Goal: Transaction & Acquisition: Book appointment/travel/reservation

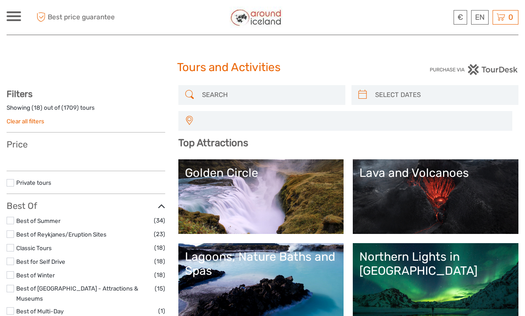
select select
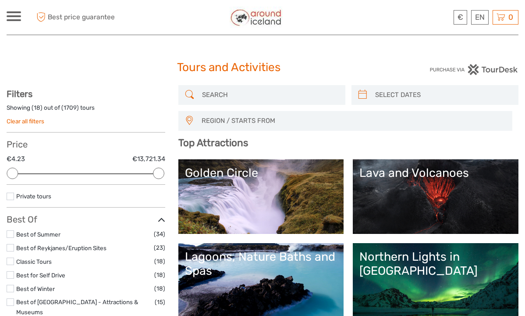
click at [203, 95] on input "search" at bounding box center [270, 94] width 142 height 15
click at [223, 192] on link "Golden Circle" at bounding box center [261, 196] width 153 height 61
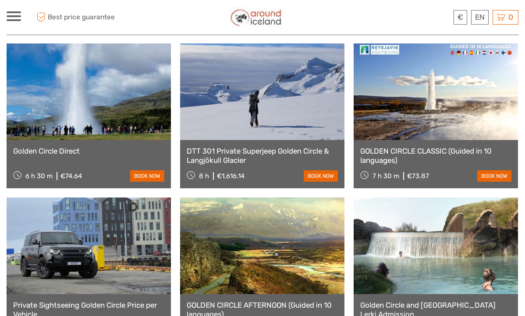
scroll to position [615, 0]
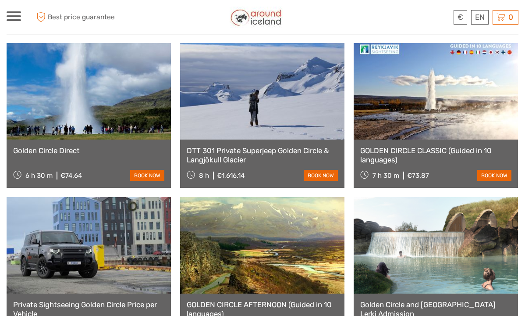
click at [87, 139] on div "Golden Circle Direct 6 h 30 m €74.64 book now" at bounding box center [89, 163] width 164 height 48
click at [137, 146] on link "Golden Circle Direct" at bounding box center [88, 150] width 151 height 9
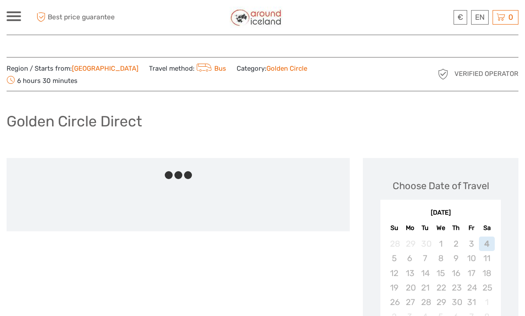
click at [146, 161] on div at bounding box center [178, 170] width 343 height 24
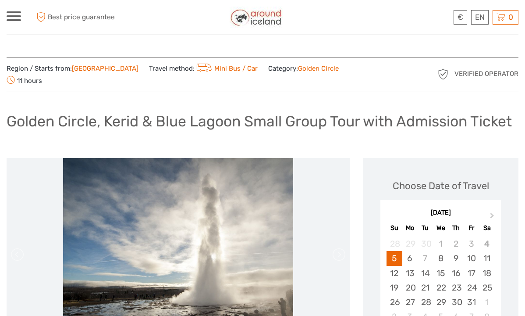
click at [15, 16] on span at bounding box center [14, 16] width 14 height 2
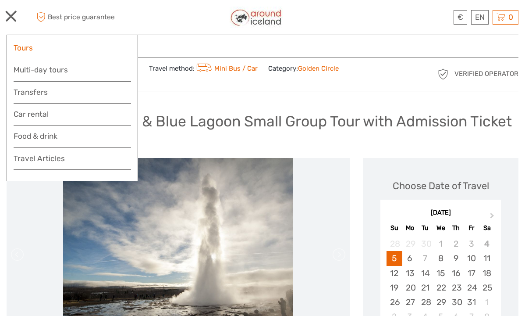
click at [63, 52] on link "Tours" at bounding box center [72, 48] width 117 height 13
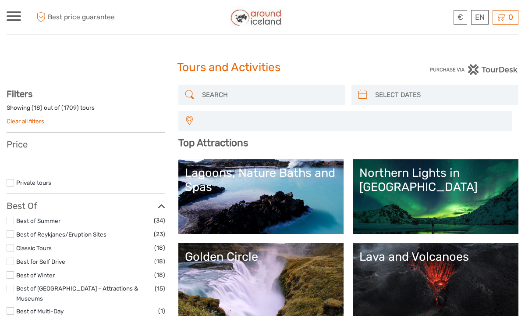
select select
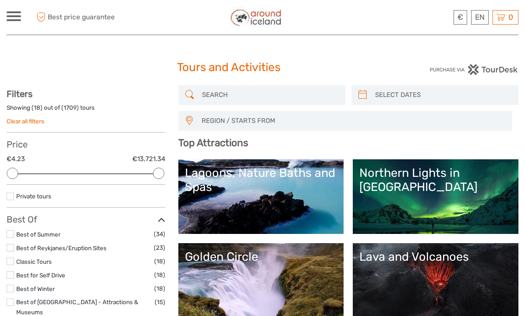
click at [229, 93] on input "search" at bounding box center [270, 94] width 142 height 15
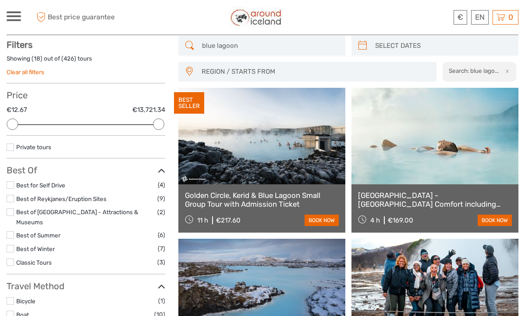
scroll to position [50, 0]
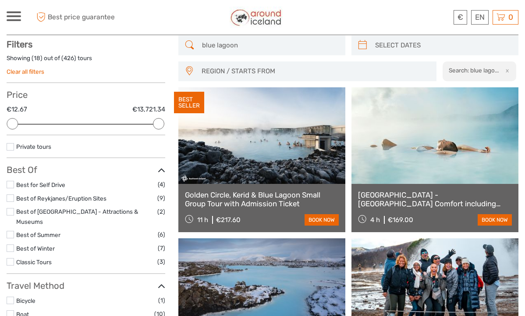
type input "blue lagoon"
click at [405, 193] on link "[GEOGRAPHIC_DATA] - [GEOGRAPHIC_DATA] Comfort including admission" at bounding box center [435, 199] width 154 height 18
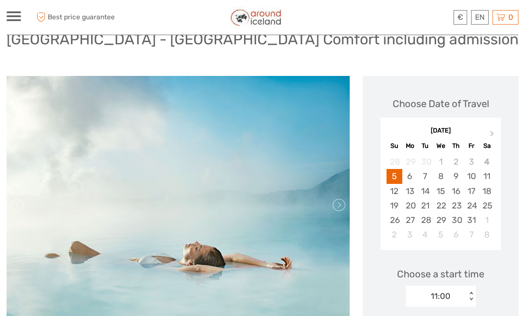
scroll to position [45, 0]
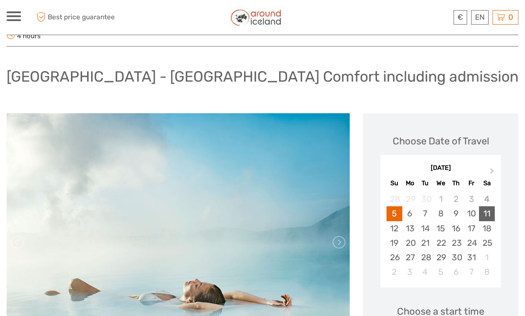
click at [490, 214] on div "11" at bounding box center [486, 213] width 15 height 14
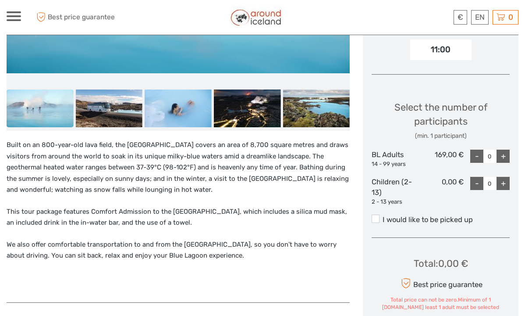
scroll to position [364, 0]
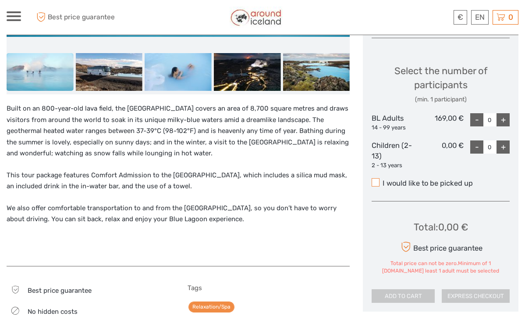
click at [378, 179] on span at bounding box center [376, 182] width 8 height 8
click at [383, 180] on input "I would like to be picked up" at bounding box center [383, 180] width 0 height 0
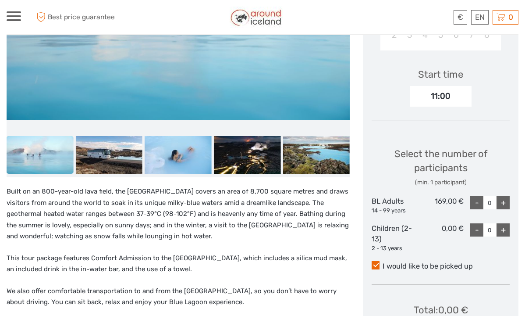
scroll to position [281, 0]
click at [445, 96] on div "11:00" at bounding box center [440, 96] width 61 height 20
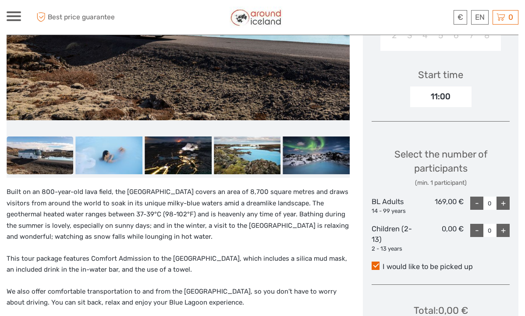
click at [463, 93] on div "11:00" at bounding box center [440, 96] width 61 height 20
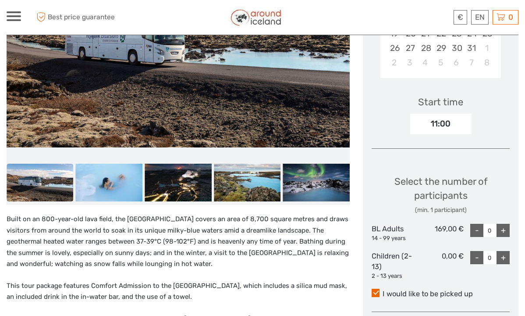
scroll to position [252, 0]
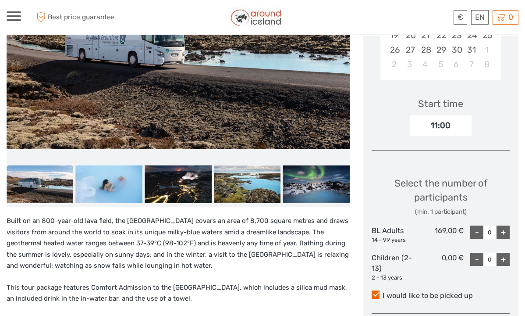
click at [452, 117] on div "11:00" at bounding box center [440, 125] width 61 height 20
click at [448, 121] on div "11:00" at bounding box center [440, 125] width 61 height 20
click at [458, 121] on div "11:00" at bounding box center [440, 125] width 61 height 20
click at [448, 124] on div "11:00" at bounding box center [440, 125] width 61 height 20
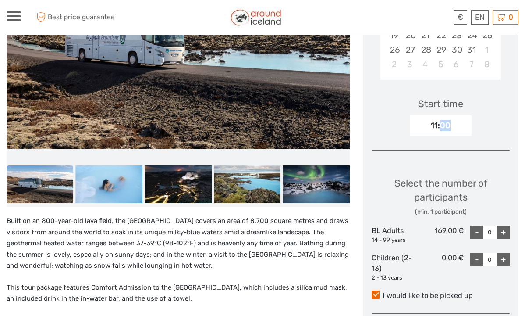
click at [448, 124] on div "11:00" at bounding box center [440, 125] width 61 height 20
click at [467, 121] on div "11:00" at bounding box center [440, 125] width 61 height 20
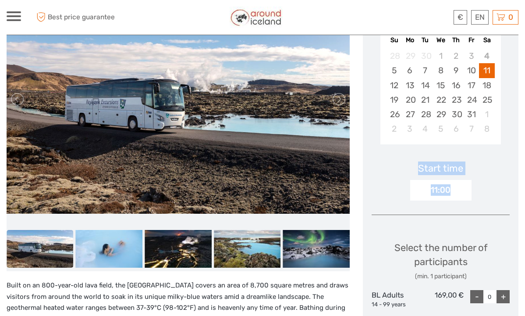
scroll to position [180, 0]
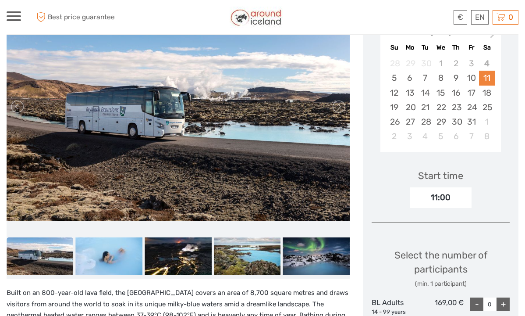
click at [488, 76] on div "11" at bounding box center [486, 78] width 15 height 14
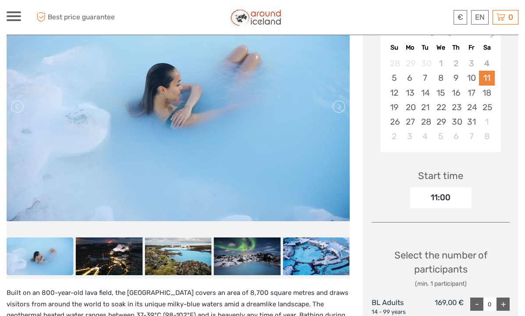
click at [488, 79] on div "11" at bounding box center [486, 78] width 15 height 14
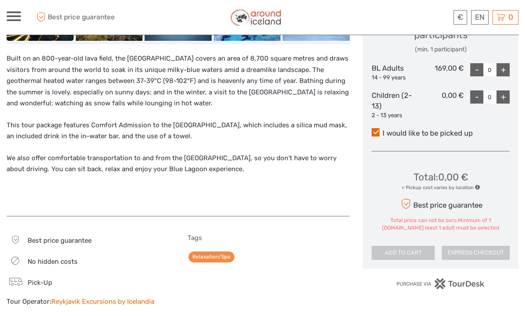
scroll to position [415, 0]
click at [506, 65] on div "+" at bounding box center [503, 69] width 13 height 13
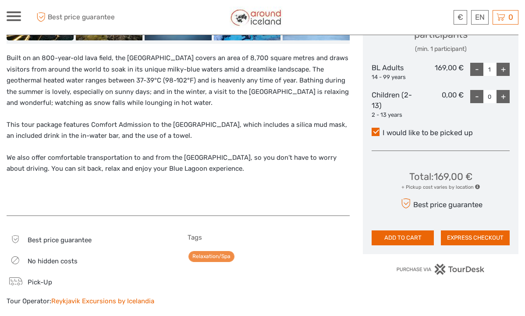
click at [506, 65] on div "+" at bounding box center [503, 69] width 13 height 13
type input "2"
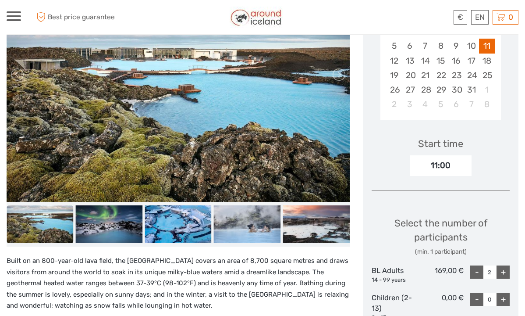
scroll to position [215, 0]
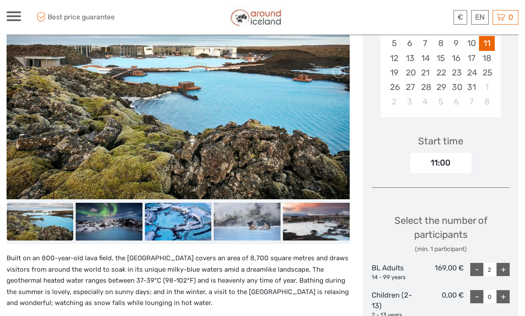
click at [431, 155] on div "11:00" at bounding box center [440, 163] width 61 height 20
click at [442, 161] on div "11:00" at bounding box center [440, 163] width 61 height 20
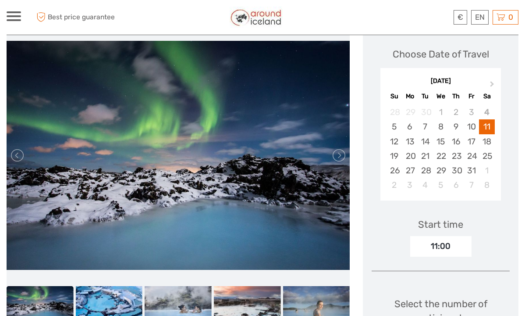
scroll to position [123, 0]
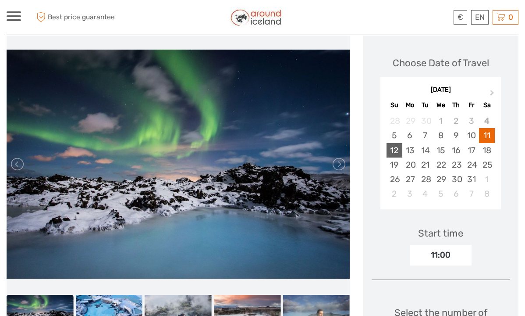
click at [393, 151] on div "12" at bounding box center [394, 150] width 15 height 14
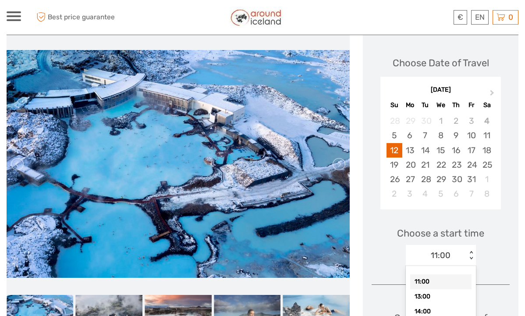
scroll to position [139, 0]
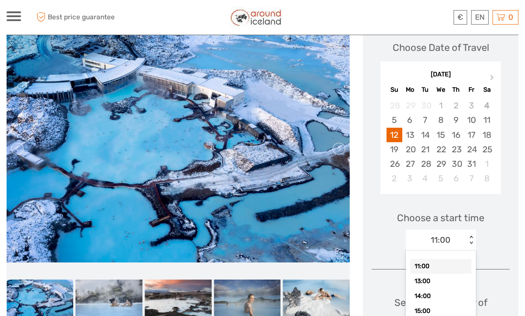
click at [470, 250] on div "option 11:00 selected, 1 of 5. 5 results available. Use Up and Down to choose o…" at bounding box center [441, 239] width 70 height 21
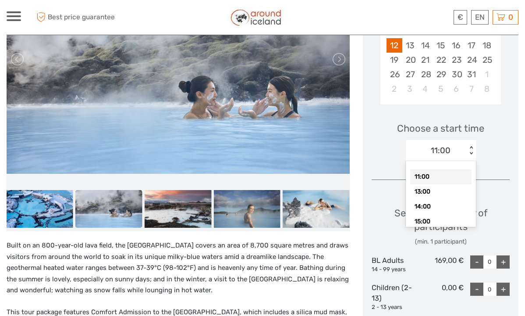
scroll to position [232, 0]
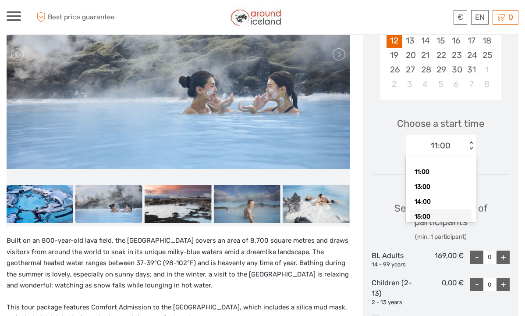
click at [430, 212] on div "15:00" at bounding box center [440, 216] width 61 height 15
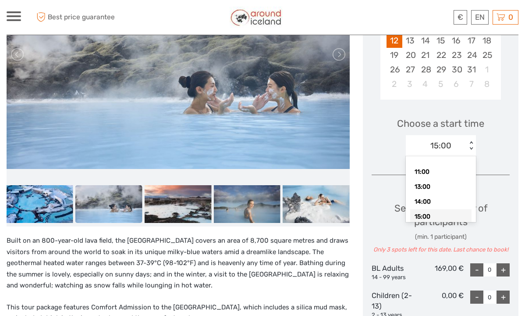
click at [470, 146] on div "< >" at bounding box center [470, 145] width 7 height 9
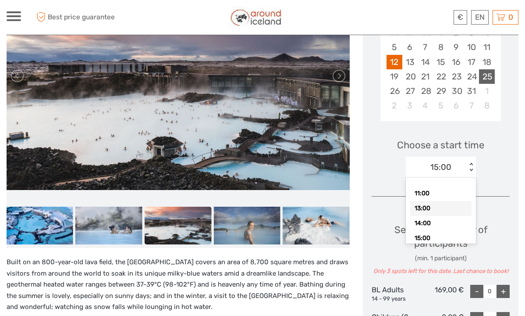
scroll to position [192, 0]
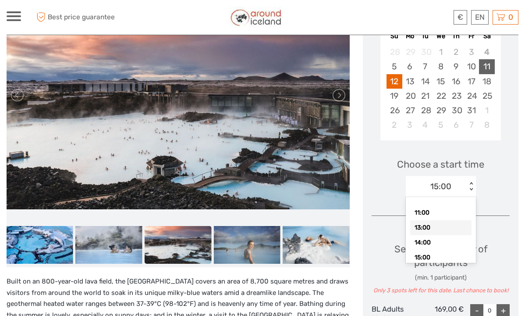
click at [488, 64] on div "11" at bounding box center [486, 66] width 15 height 14
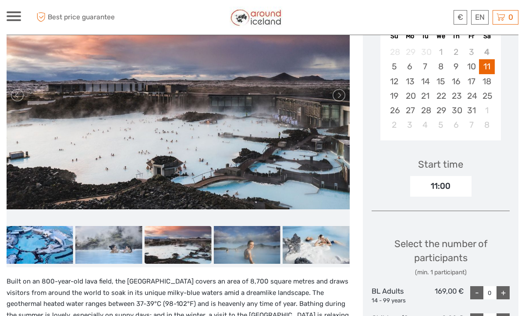
click at [442, 182] on div "11:00" at bounding box center [440, 186] width 61 height 20
click at [456, 187] on div "11:00" at bounding box center [440, 186] width 61 height 20
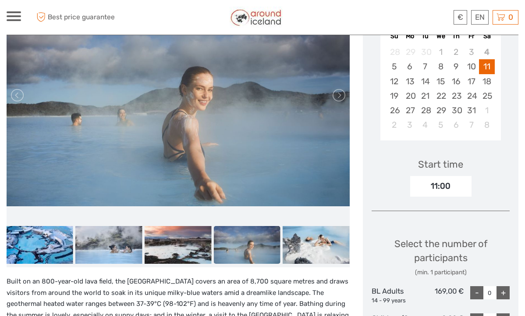
click at [434, 184] on div "11:00" at bounding box center [440, 186] width 61 height 20
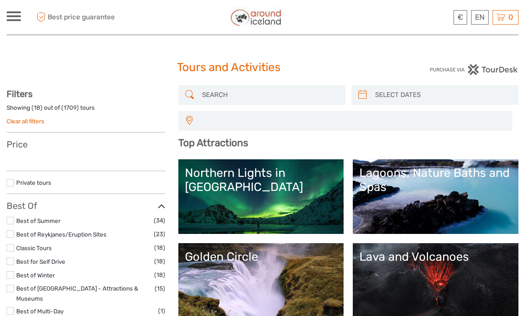
select select
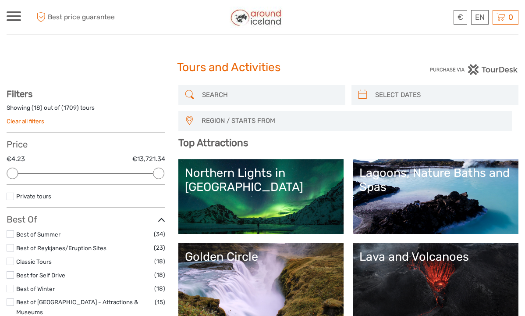
click at [233, 92] on input "search" at bounding box center [270, 94] width 142 height 15
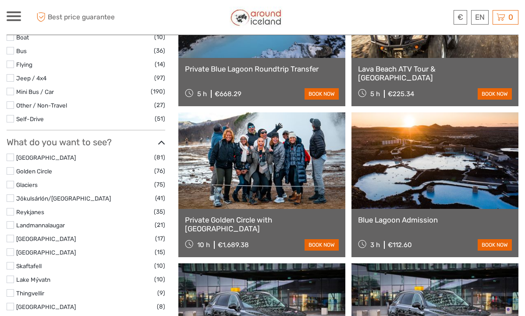
scroll to position [328, 0]
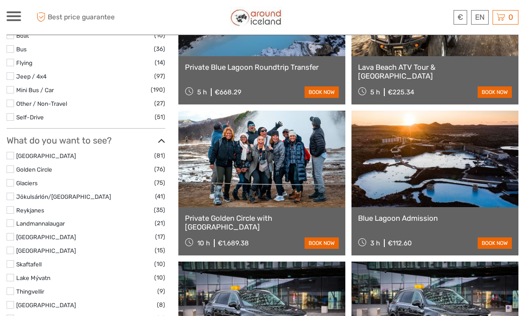
click at [418, 203] on link at bounding box center [435, 158] width 167 height 96
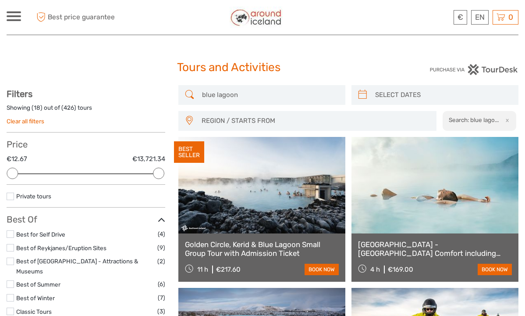
scroll to position [0, 0]
type input "b"
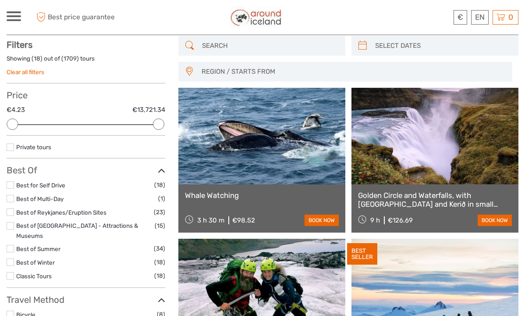
scroll to position [50, 0]
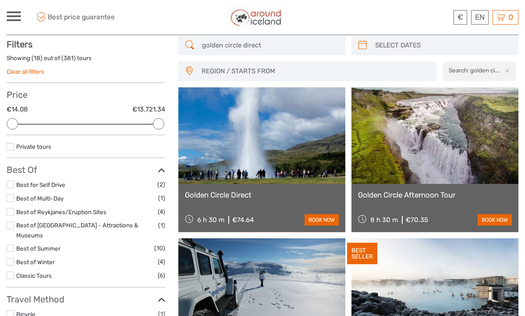
click at [249, 217] on div "€74.64" at bounding box center [242, 220] width 21 height 8
click at [243, 195] on link "Golden Circle Direct" at bounding box center [262, 194] width 154 height 9
drag, startPoint x: 270, startPoint y: 50, endPoint x: 185, endPoint y: 48, distance: 85.1
click at [185, 48] on div "golden circle direct" at bounding box center [261, 46] width 167 height 20
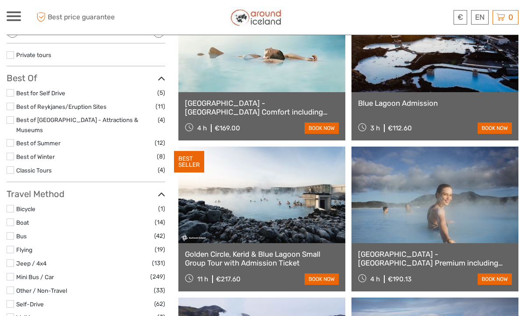
scroll to position [141, 0]
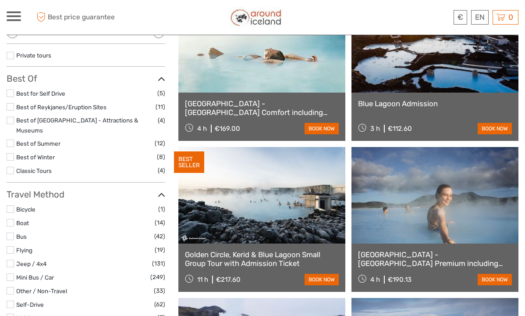
type input "blue lagoon comfort admission"
click at [412, 116] on div "Blue Lagoon Admission 3 h €112.60 book now" at bounding box center [435, 117] width 167 height 48
click at [381, 98] on div "Blue Lagoon Admission 3 h €112.60 book now" at bounding box center [435, 117] width 167 height 48
click at [402, 68] on link at bounding box center [435, 44] width 167 height 96
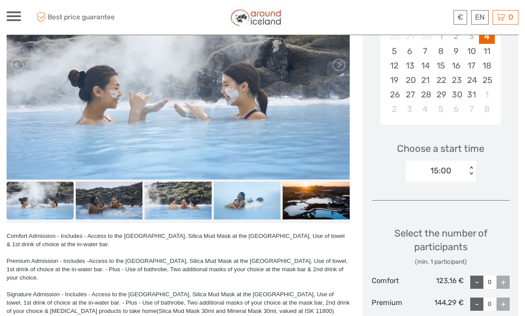
scroll to position [114, 0]
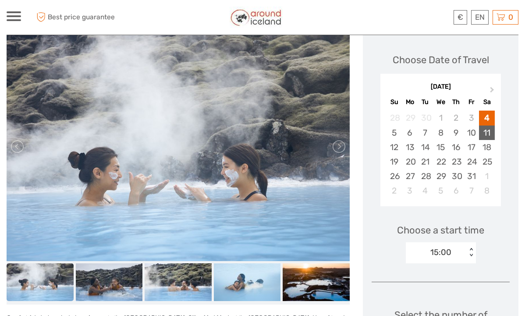
click at [489, 133] on div "11" at bounding box center [486, 132] width 15 height 14
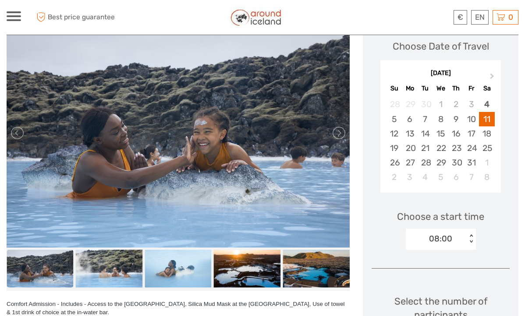
scroll to position [135, 0]
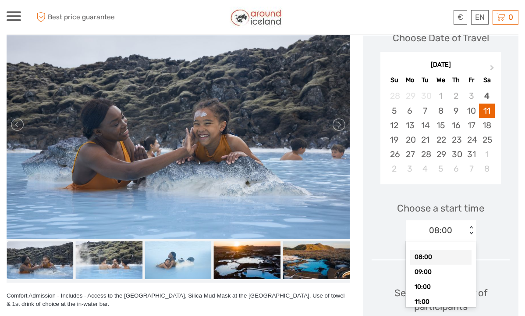
click at [470, 232] on div "< >" at bounding box center [470, 230] width 7 height 9
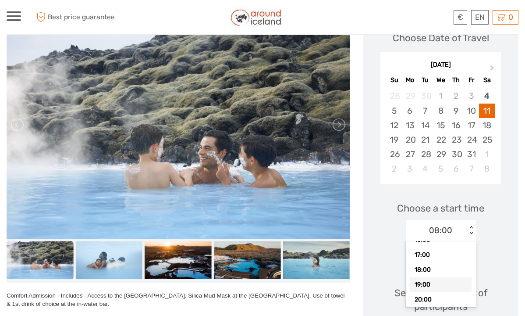
click at [425, 281] on div "19:00" at bounding box center [440, 284] width 61 height 15
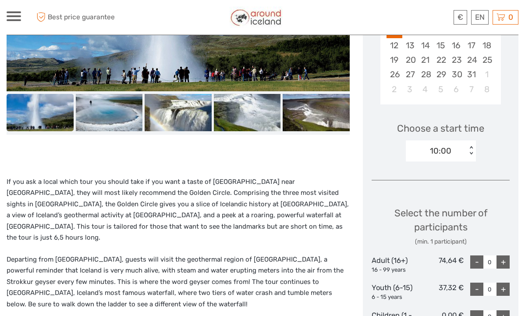
scroll to position [221, 0]
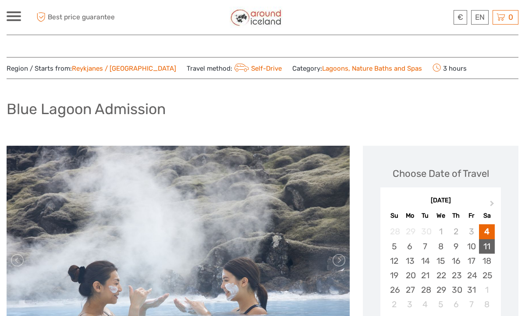
click at [490, 242] on div "11" at bounding box center [486, 246] width 15 height 14
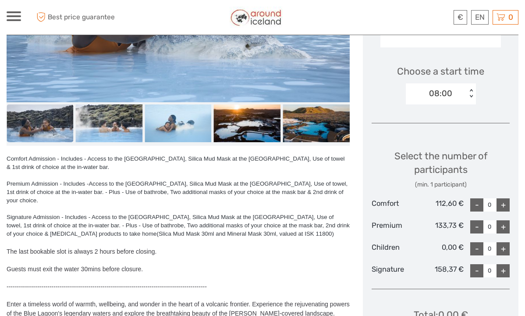
scroll to position [274, 0]
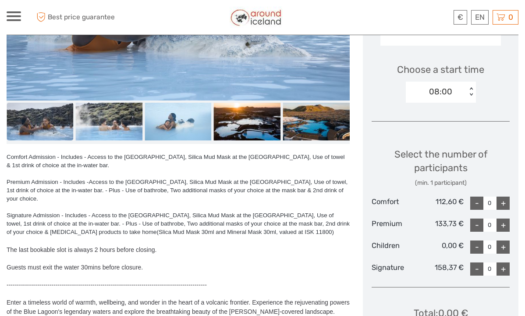
click at [506, 202] on div "+" at bounding box center [503, 202] width 13 height 13
type input "2"
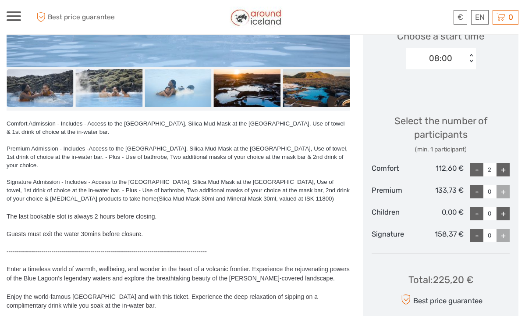
scroll to position [308, 0]
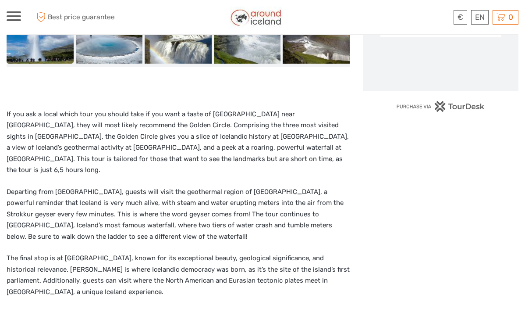
scroll to position [297, 0]
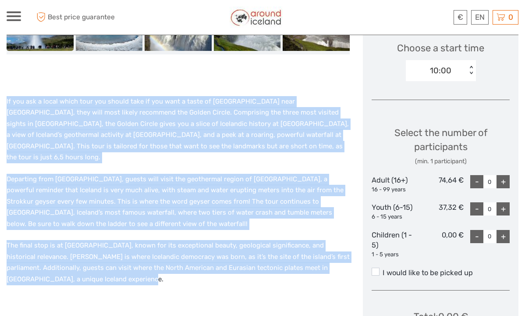
drag, startPoint x: 7, startPoint y: 109, endPoint x: 161, endPoint y: 272, distance: 224.8
click at [161, 272] on div "If you ask a local which tour you should take if you want a taste of [GEOGRAPHI…" at bounding box center [178, 206] width 343 height 221
copy div "Lo ips dol s ametc adipi elit sed doeius temp in utl etdo m aliqu en Adminim ve…"
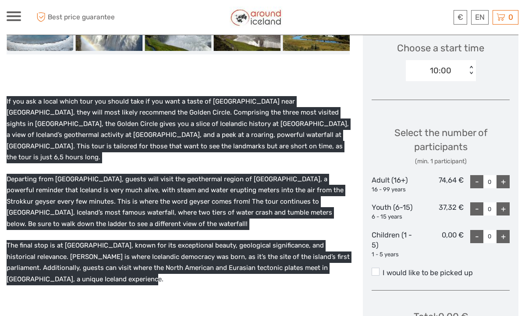
click at [59, 199] on p "Departing from [GEOGRAPHIC_DATA], guests will visit the geothermal region of [G…" at bounding box center [178, 202] width 343 height 56
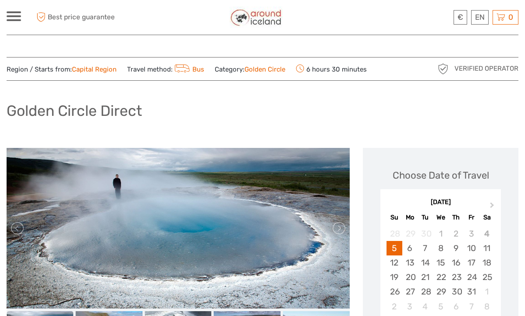
scroll to position [0, 0]
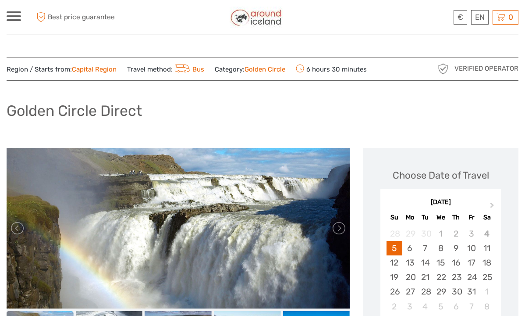
click at [18, 15] on span at bounding box center [14, 16] width 14 height 2
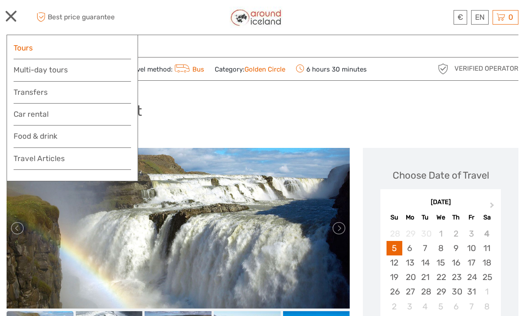
click at [50, 49] on link "Tours" at bounding box center [72, 48] width 117 height 13
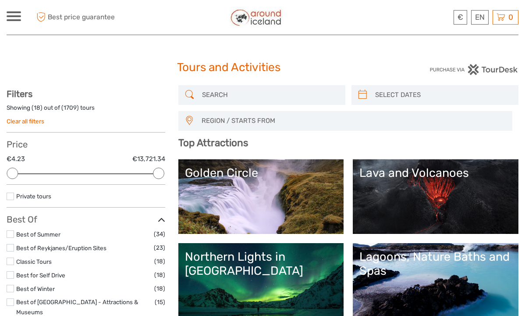
select select
click at [229, 100] on input "search" at bounding box center [270, 94] width 142 height 15
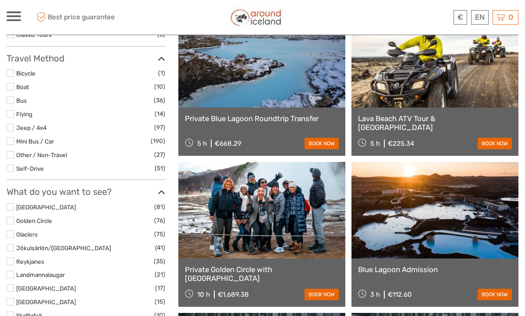
scroll to position [280, 0]
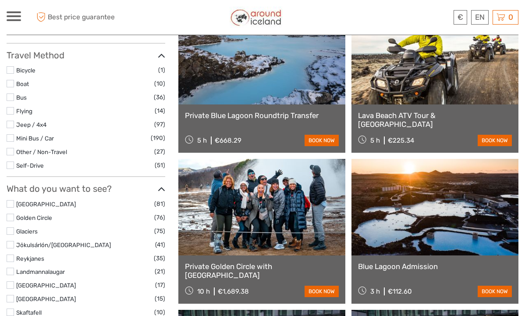
type input "blue lagoon"
click at [382, 223] on link at bounding box center [435, 207] width 167 height 96
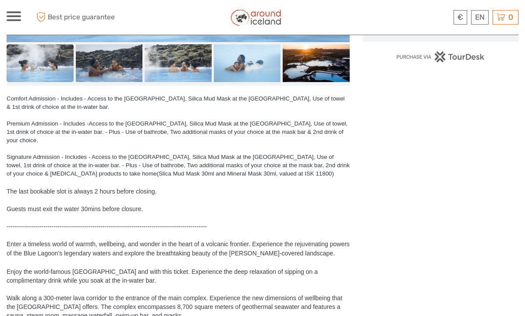
scroll to position [343, 0]
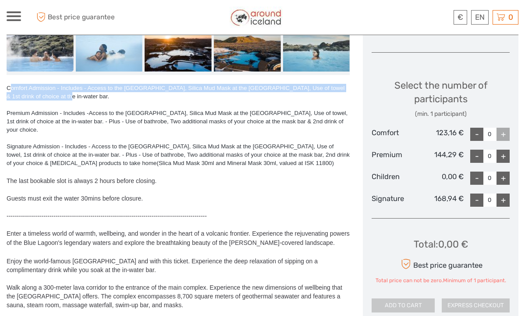
drag, startPoint x: 9, startPoint y: 89, endPoint x: 158, endPoint y: 96, distance: 149.6
click at [158, 96] on div "Comfort Admission - Includes - Access to the [GEOGRAPHIC_DATA], Silica Mud Mask…" at bounding box center [178, 92] width 343 height 17
click at [75, 97] on div "Comfort Admission - Includes - Access to the [GEOGRAPHIC_DATA], Silica Mud Mask…" at bounding box center [178, 92] width 343 height 17
drag, startPoint x: 7, startPoint y: 86, endPoint x: 55, endPoint y: 96, distance: 48.3
click at [55, 96] on div "Comfort Admission - Includes - Access to the [GEOGRAPHIC_DATA], Silica Mud Mask…" at bounding box center [178, 92] width 343 height 17
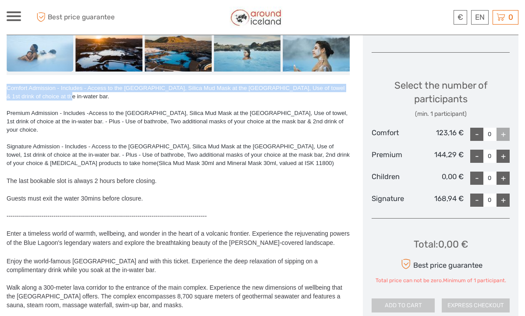
copy div "Comfort Admission - Includes - Access to the [GEOGRAPHIC_DATA], Silica Mud Mask…"
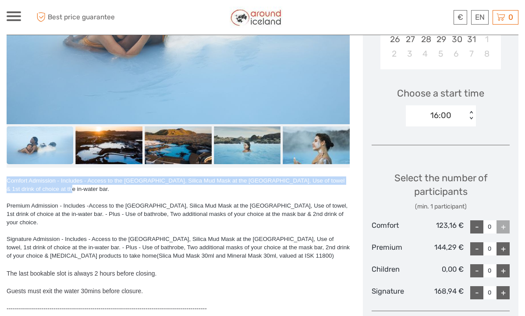
scroll to position [249, 0]
